Goal: Book appointment/travel/reservation

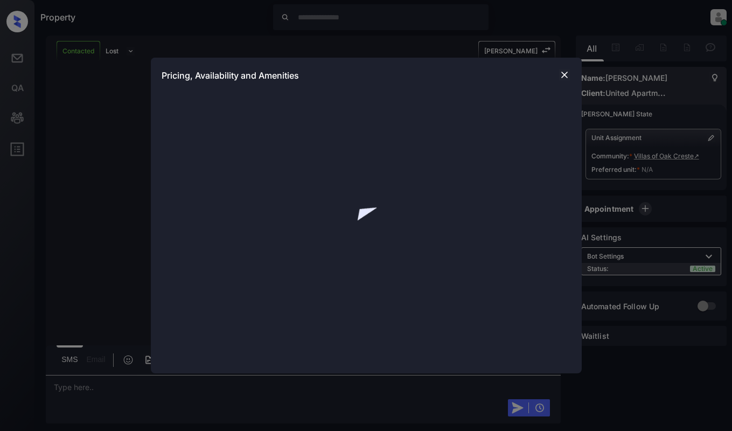
scroll to position [431, 0]
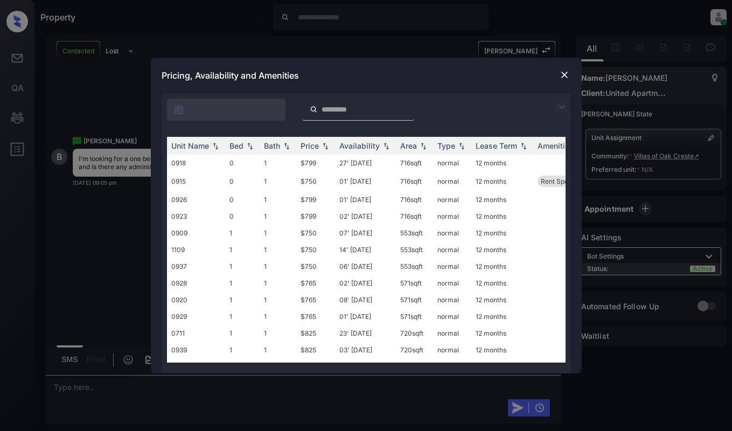
click at [559, 108] on img at bounding box center [561, 107] width 13 height 13
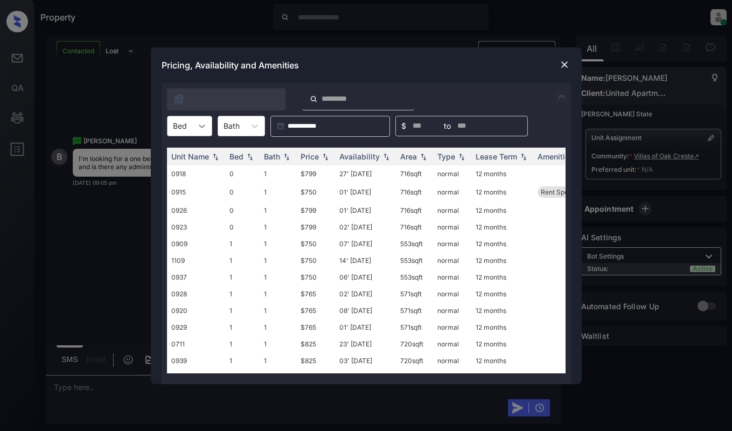
click at [192, 125] on div at bounding box center [201, 125] width 19 height 19
click at [178, 175] on div "1" at bounding box center [189, 171] width 45 height 19
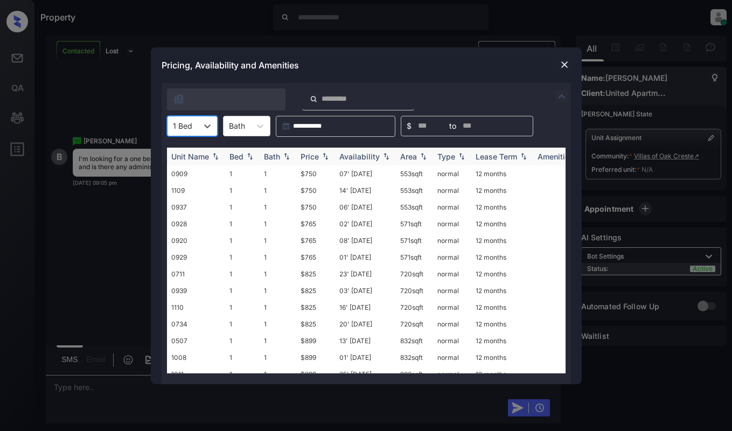
click at [321, 152] on div "Price" at bounding box center [315, 156] width 30 height 9
click at [562, 67] on img at bounding box center [564, 64] width 11 height 11
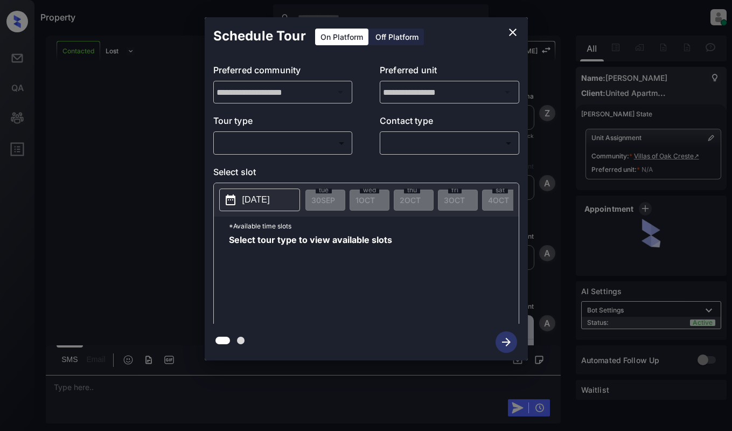
scroll to position [431, 0]
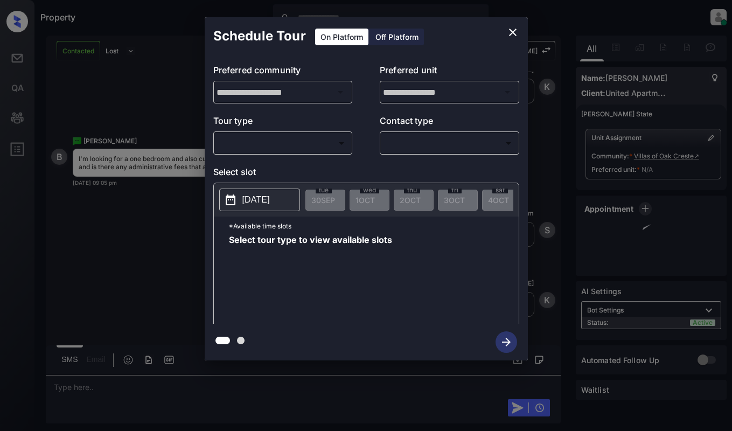
click at [292, 137] on body "Property Dominic Ceralde Online Set yourself offline Set yourself on break Prof…" at bounding box center [366, 215] width 732 height 431
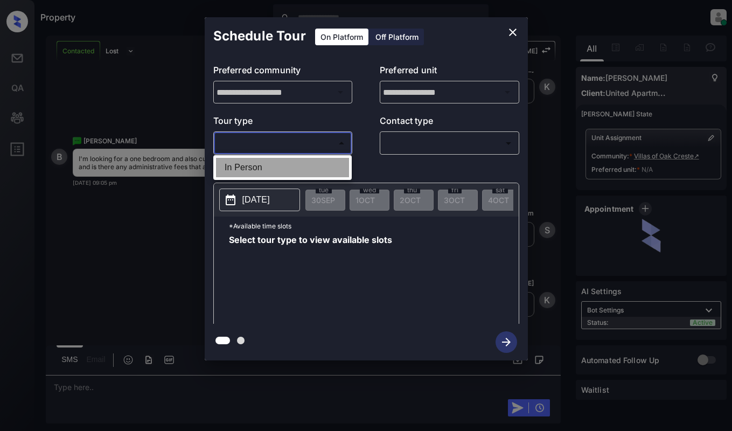
click at [292, 170] on li "In Person" at bounding box center [282, 167] width 133 height 19
type input "********"
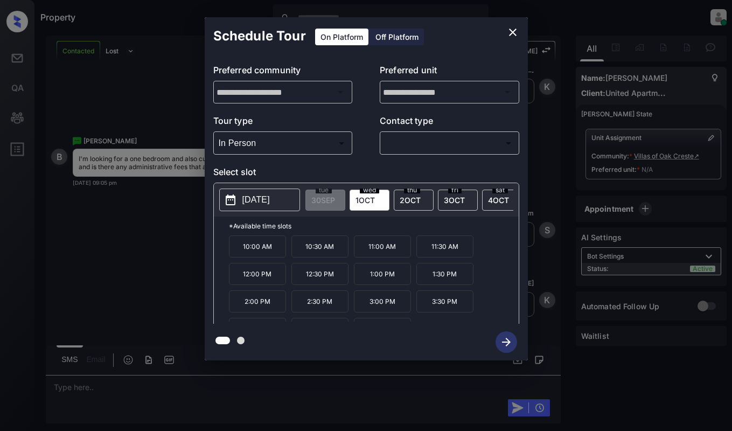
click at [403, 197] on span "2 OCT" at bounding box center [409, 199] width 21 height 9
click at [504, 30] on button "close" at bounding box center [513, 33] width 22 height 22
